Goal: Transaction & Acquisition: Purchase product/service

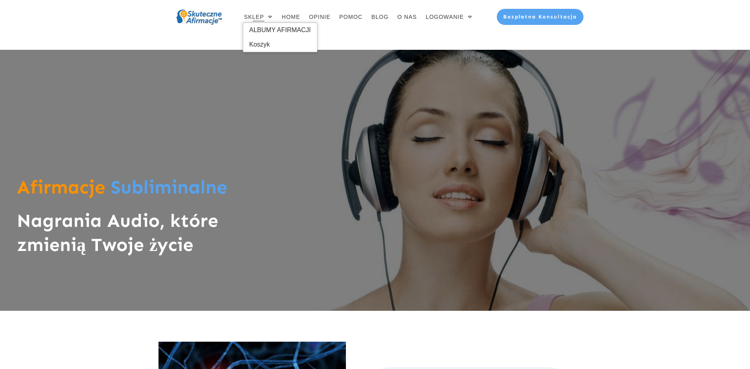
click at [256, 15] on span "SKLEP" at bounding box center [254, 16] width 20 height 11
click at [265, 26] on span "ALBUMY AFIRMACJI" at bounding box center [280, 30] width 62 height 13
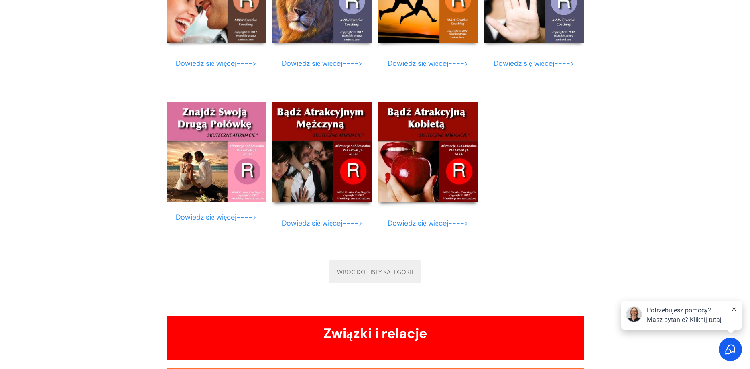
scroll to position [2567, 0]
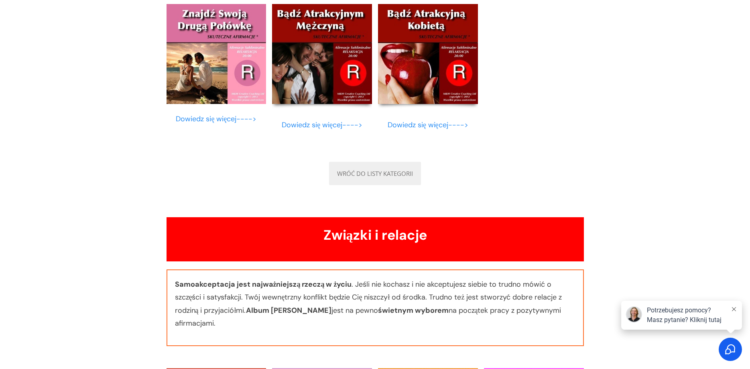
click at [430, 69] on img at bounding box center [428, 54] width 100 height 100
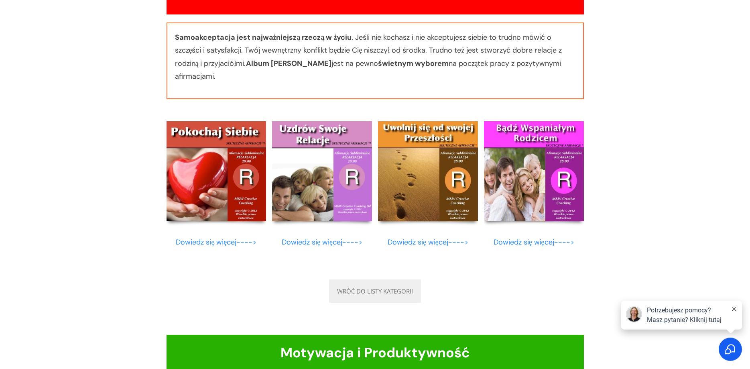
scroll to position [2824, 0]
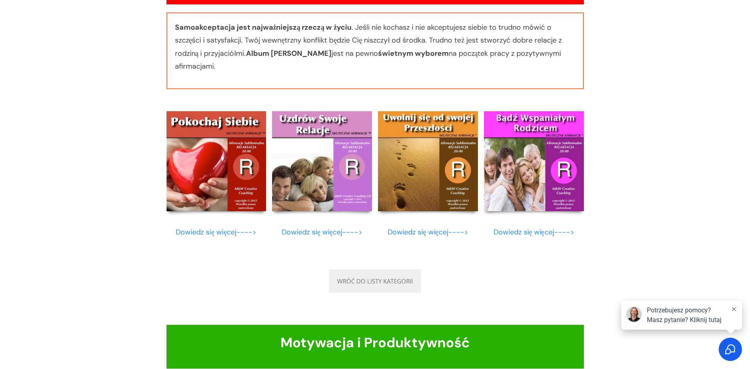
click at [241, 178] on img at bounding box center [216, 161] width 100 height 100
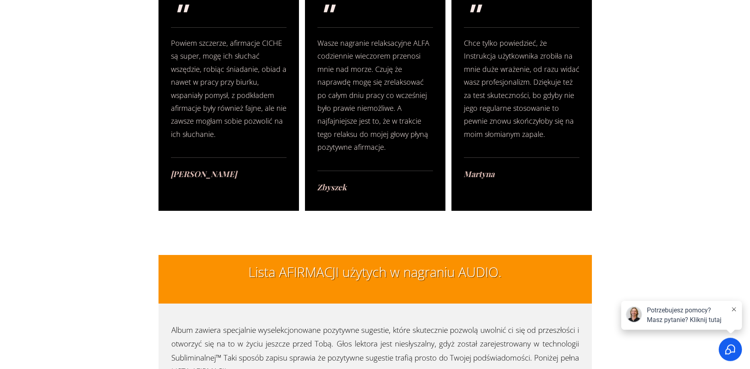
scroll to position [1797, 0]
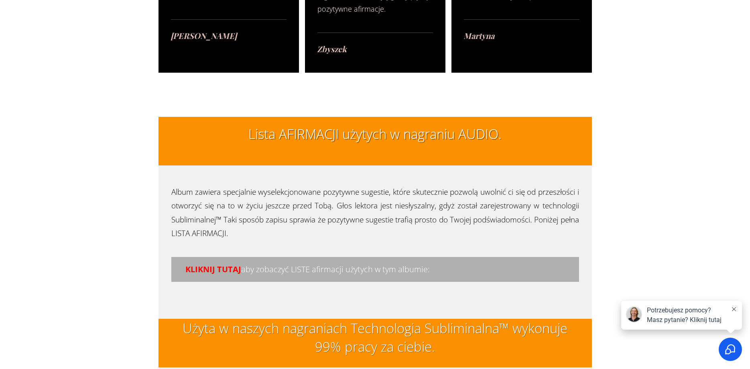
click at [235, 265] on span "KLIKNIJ TUTAJ" at bounding box center [213, 269] width 56 height 11
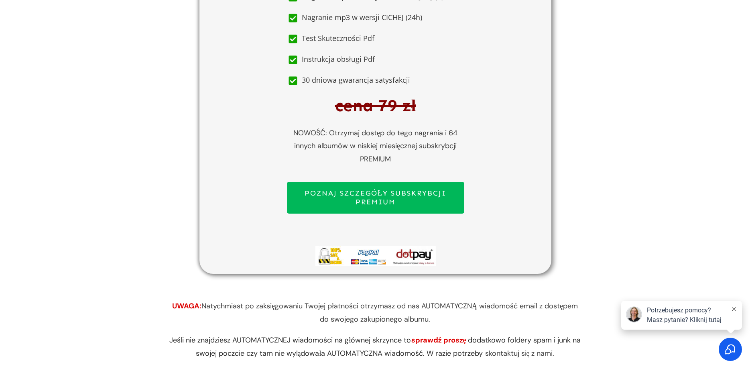
scroll to position [4717, 0]
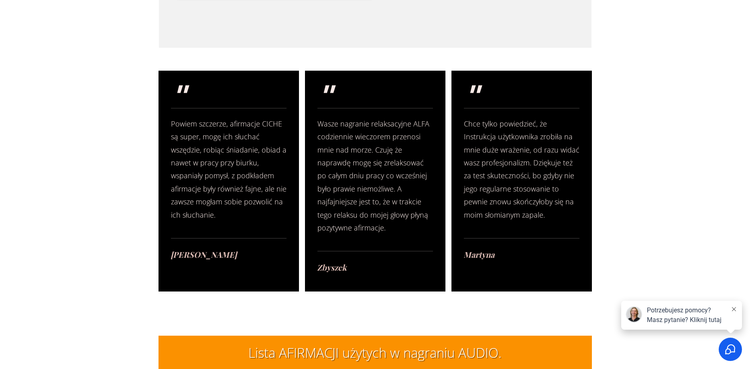
scroll to position [1797, 0]
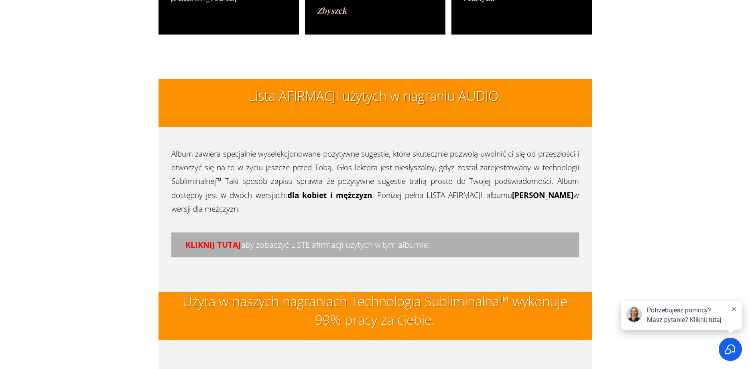
click at [227, 239] on span "KLIKNIJ TUTAJ" at bounding box center [213, 244] width 56 height 11
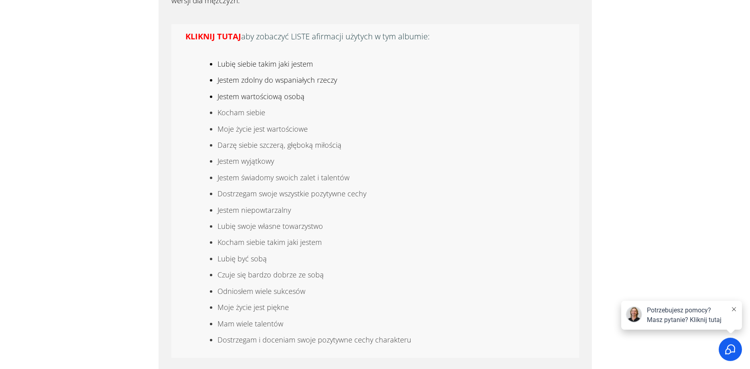
scroll to position [2002, 0]
